Goal: Information Seeking & Learning: Find specific fact

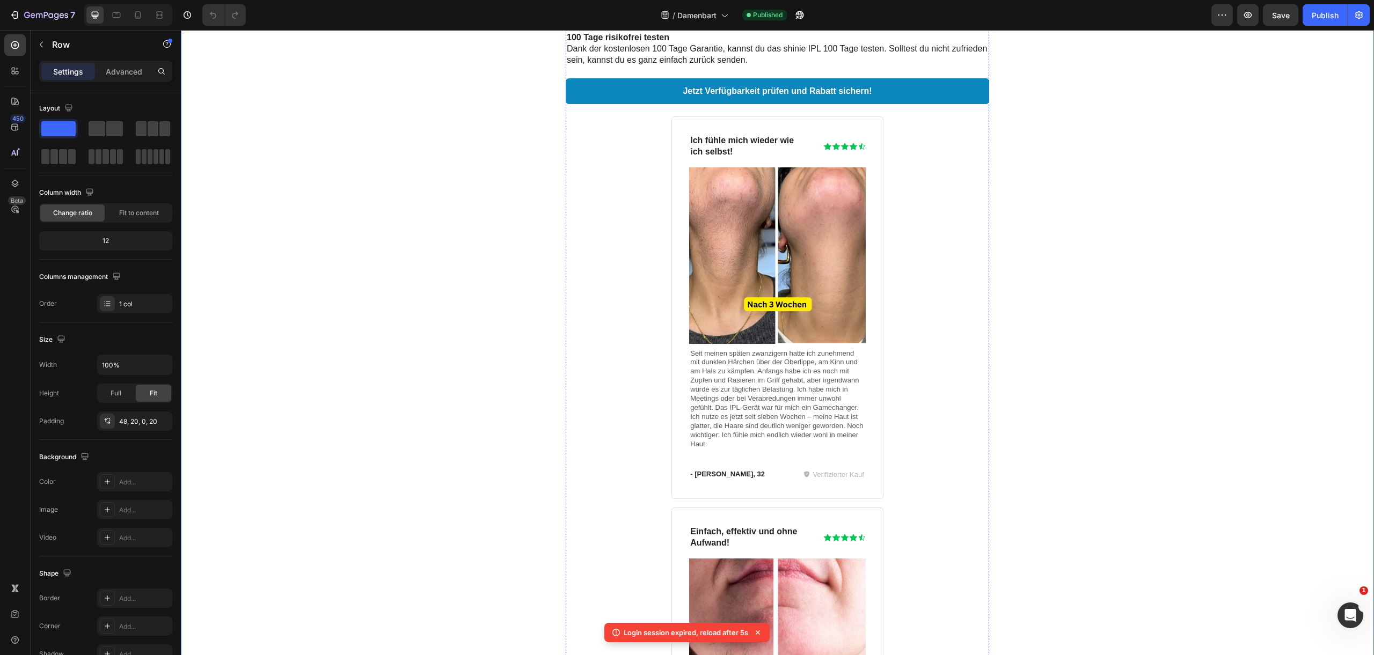
scroll to position [2574, 0]
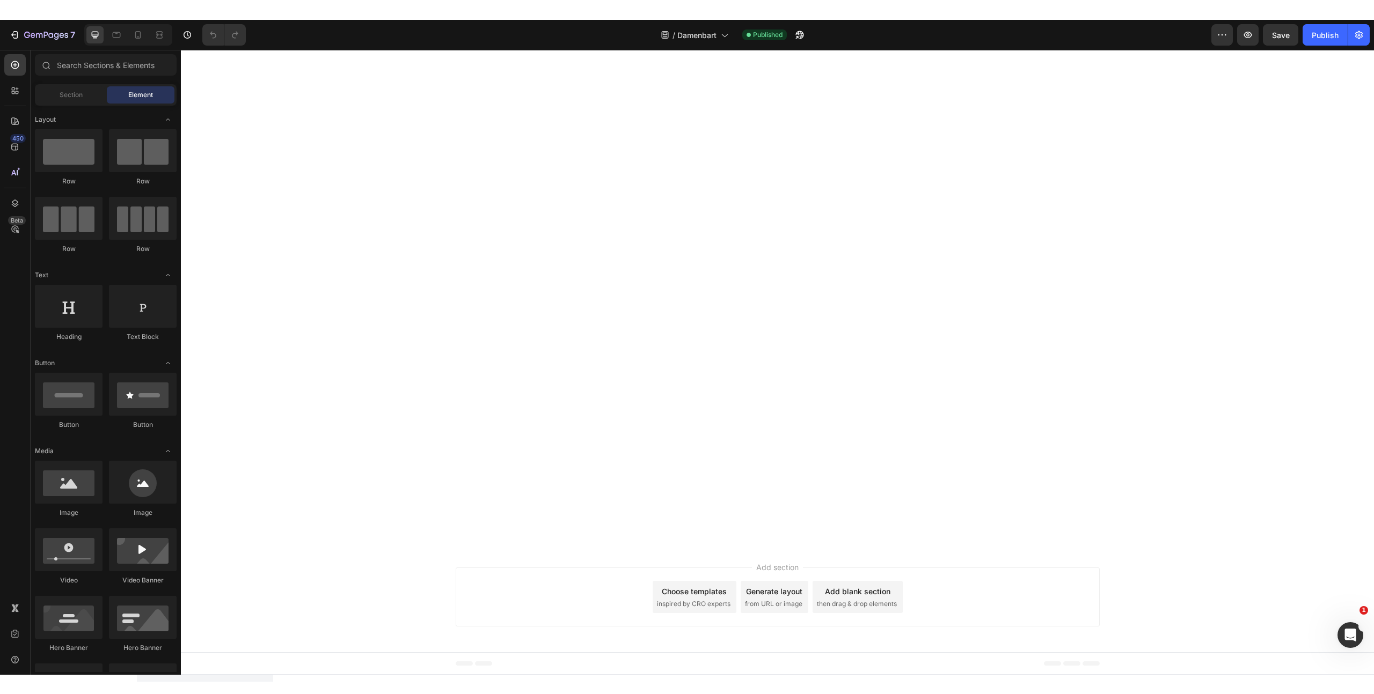
scroll to position [2715, 0]
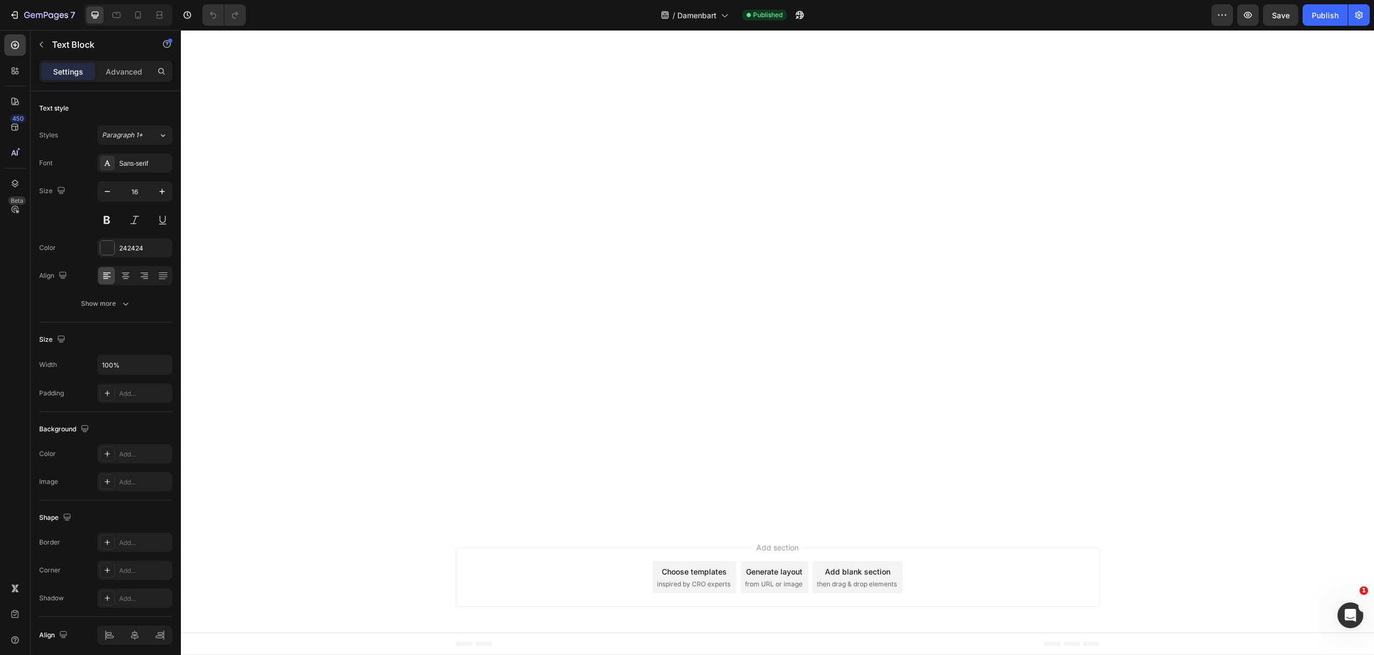
drag, startPoint x: 854, startPoint y: 328, endPoint x: 594, endPoint y: 339, distance: 260.5
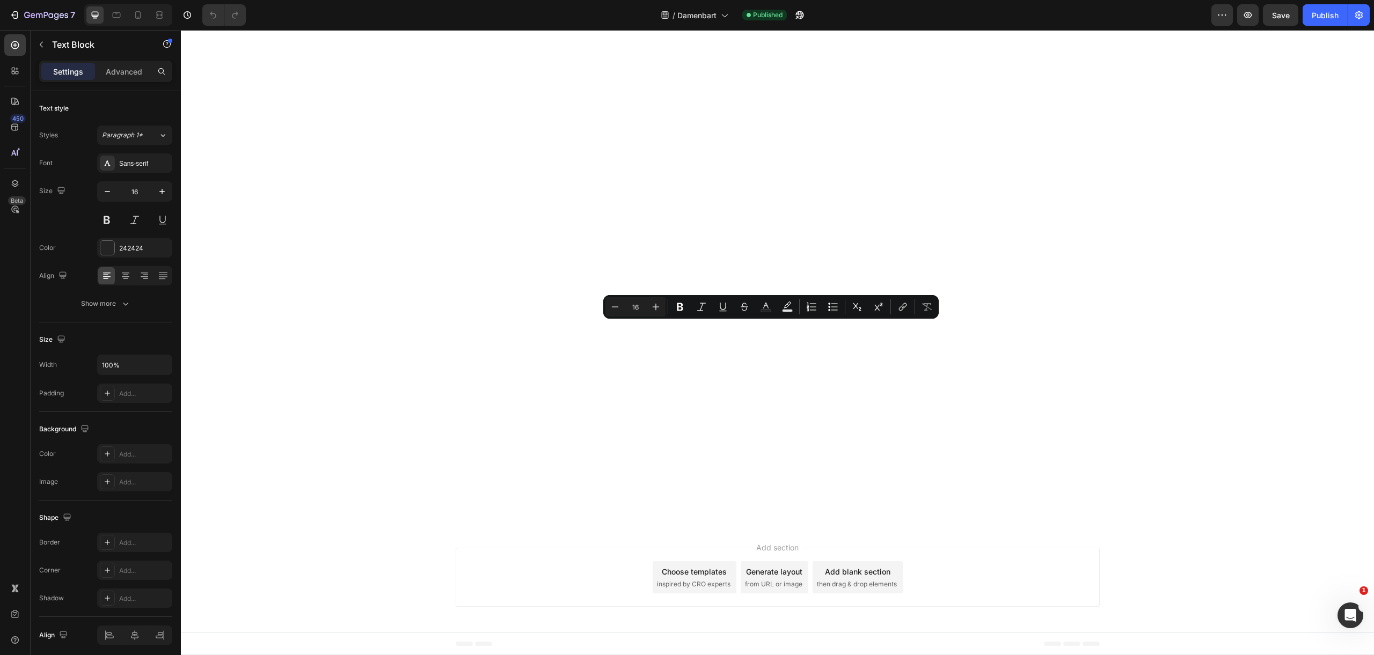
copy p "optimalen Wellenlänge von 840 - 1200nm"
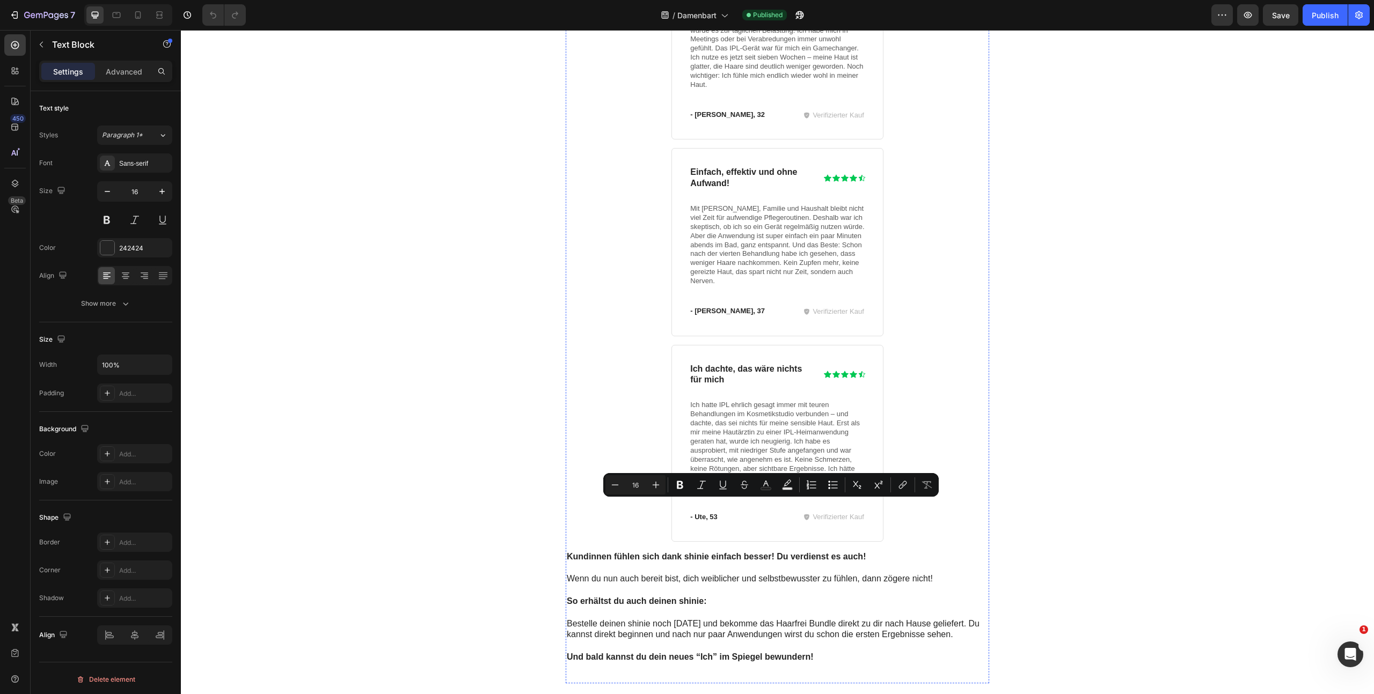
scroll to position [1929, 0]
